Goal: Register for event/course

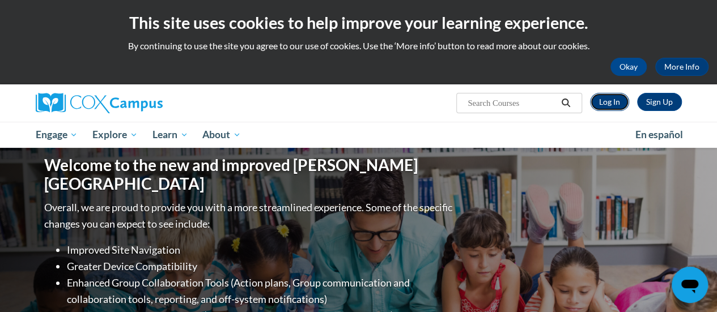
click at [599, 101] on link "Log In" at bounding box center [609, 102] width 39 height 18
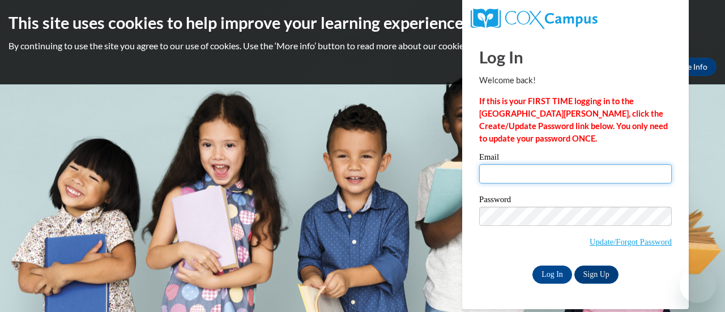
click at [562, 171] on input "Email" at bounding box center [575, 173] width 193 height 19
type input "pfeifers@fortschools.org"
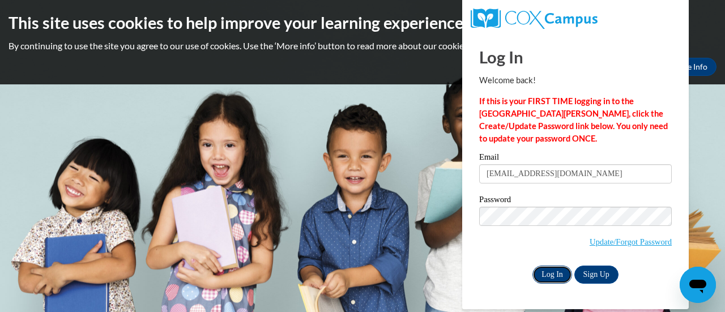
click at [550, 273] on input "Log In" at bounding box center [553, 275] width 40 height 18
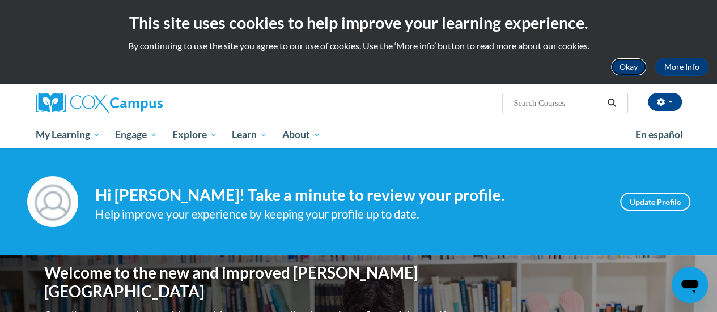
click at [631, 64] on button "Okay" at bounding box center [628, 67] width 36 height 18
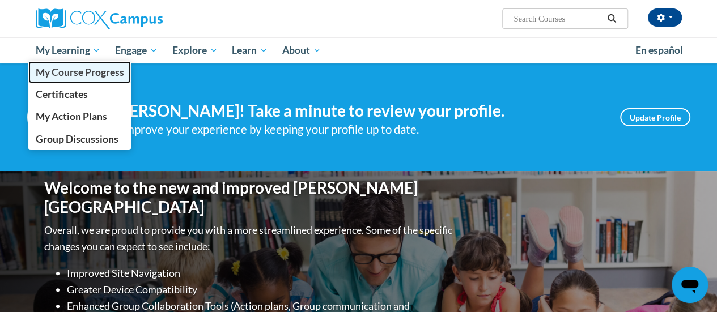
click at [70, 70] on span "My Course Progress" at bounding box center [79, 72] width 88 height 12
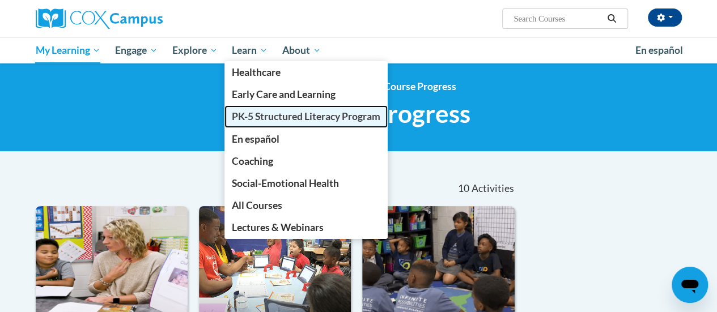
click at [272, 116] on span "PK-5 Structured Literacy Program" at bounding box center [306, 116] width 148 height 12
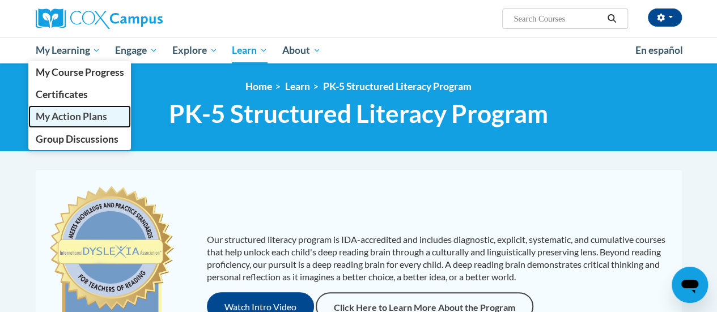
click at [74, 109] on link "My Action Plans" at bounding box center [79, 116] width 103 height 22
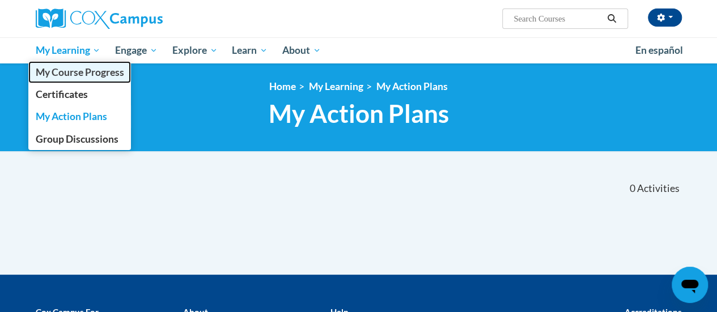
click at [78, 66] on span "My Course Progress" at bounding box center [79, 72] width 88 height 12
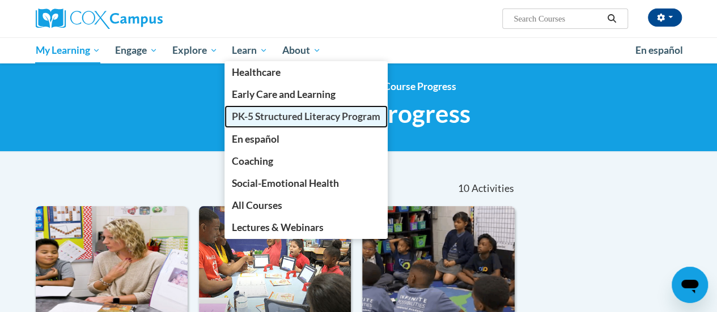
click at [274, 112] on span "PK-5 Structured Literacy Program" at bounding box center [306, 116] width 148 height 12
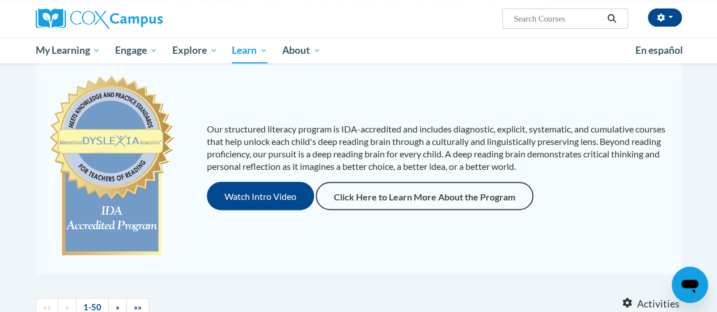
scroll to position [114, 0]
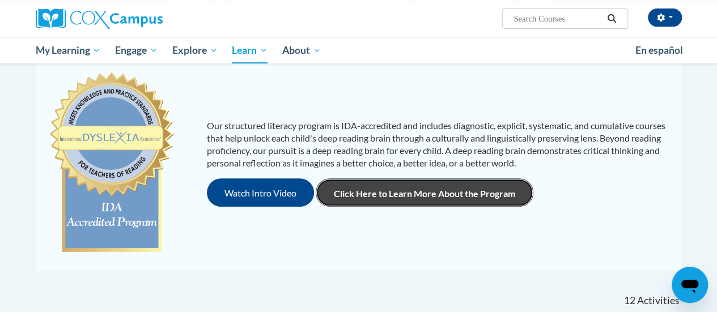
click at [394, 190] on link "Click Here to Learn More About the Program" at bounding box center [425, 192] width 218 height 28
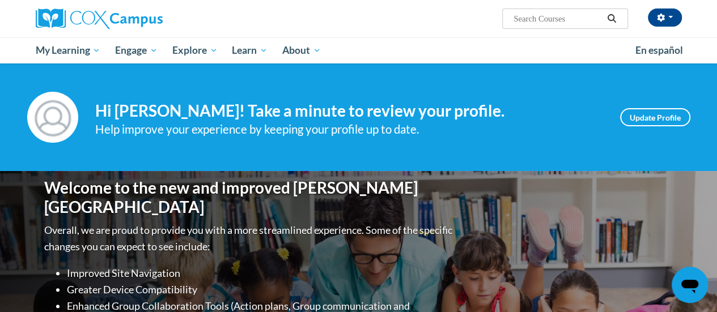
click at [560, 23] on input "Search..." at bounding box center [557, 19] width 91 height 14
type input "Teaching Writing"
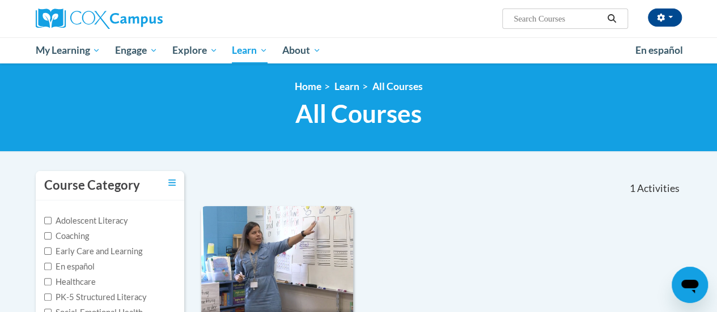
type input "Teaching Writing"
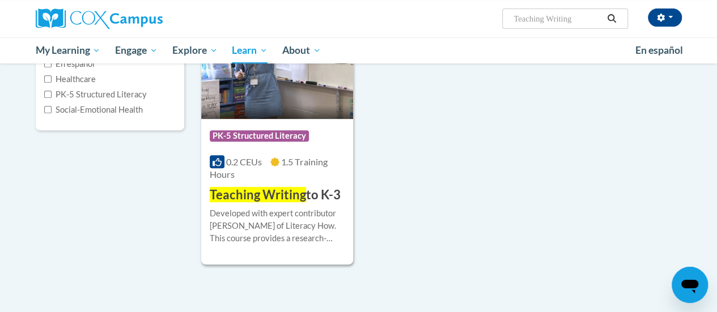
scroll to position [204, 0]
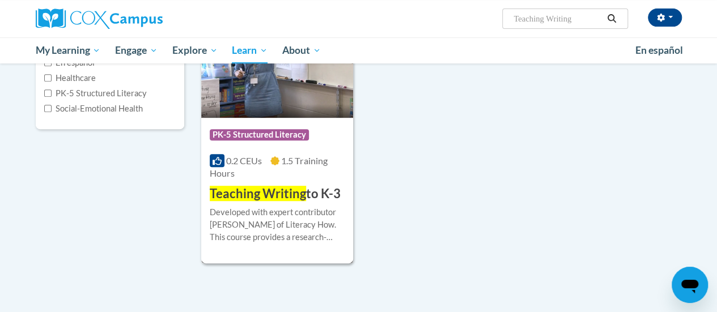
click at [285, 131] on span "PK-5 Structured Literacy" at bounding box center [259, 134] width 99 height 11
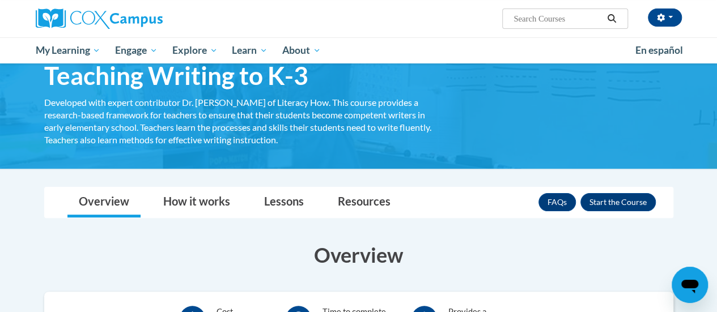
scroll to position [56, 0]
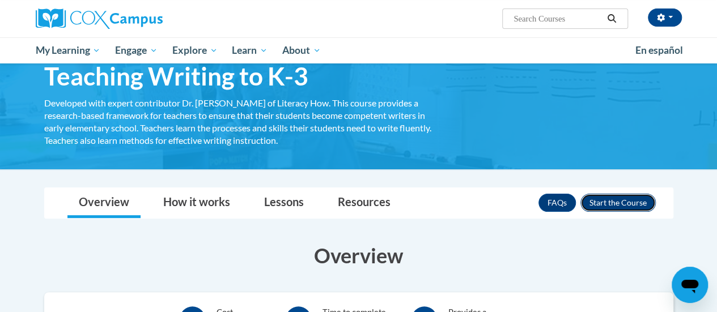
click at [597, 205] on button "Enroll" at bounding box center [617, 203] width 75 height 18
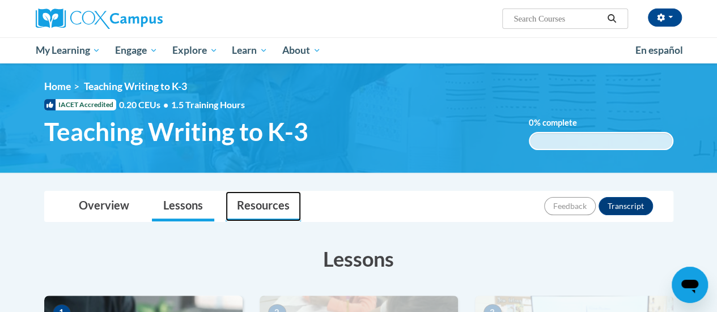
click at [273, 201] on link "Resources" at bounding box center [263, 207] width 75 height 30
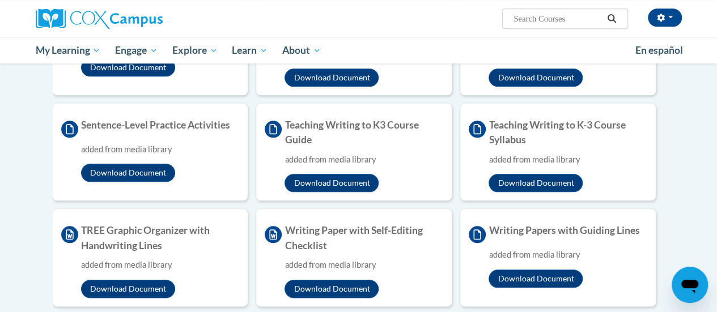
scroll to position [510, 0]
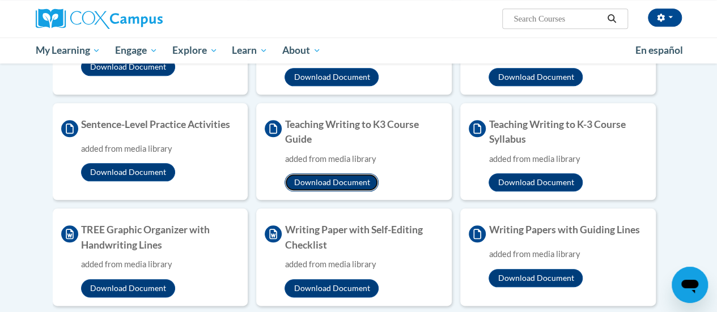
click at [320, 180] on button "Download Document" at bounding box center [331, 182] width 94 height 18
